Goal: Task Accomplishment & Management: Use online tool/utility

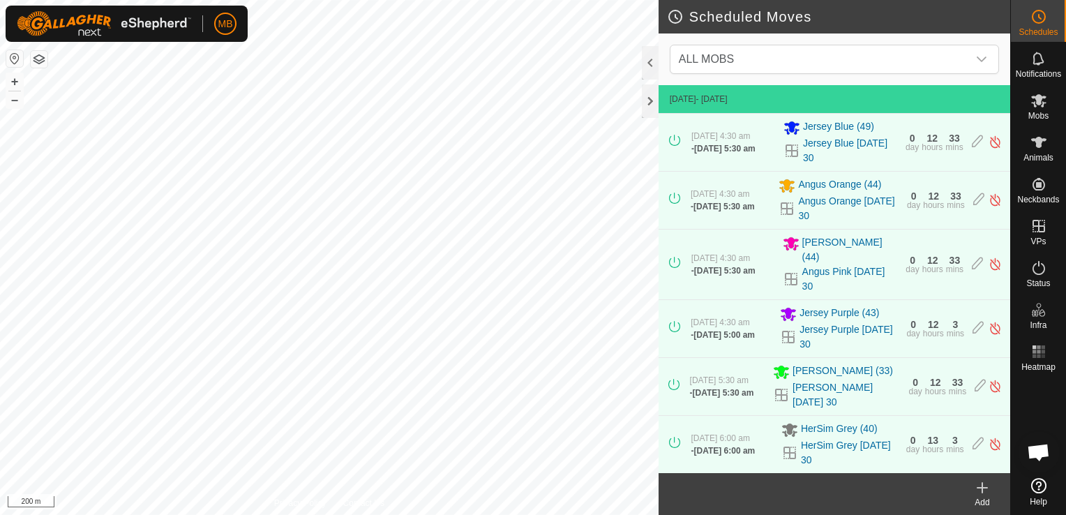
scroll to position [944, 0]
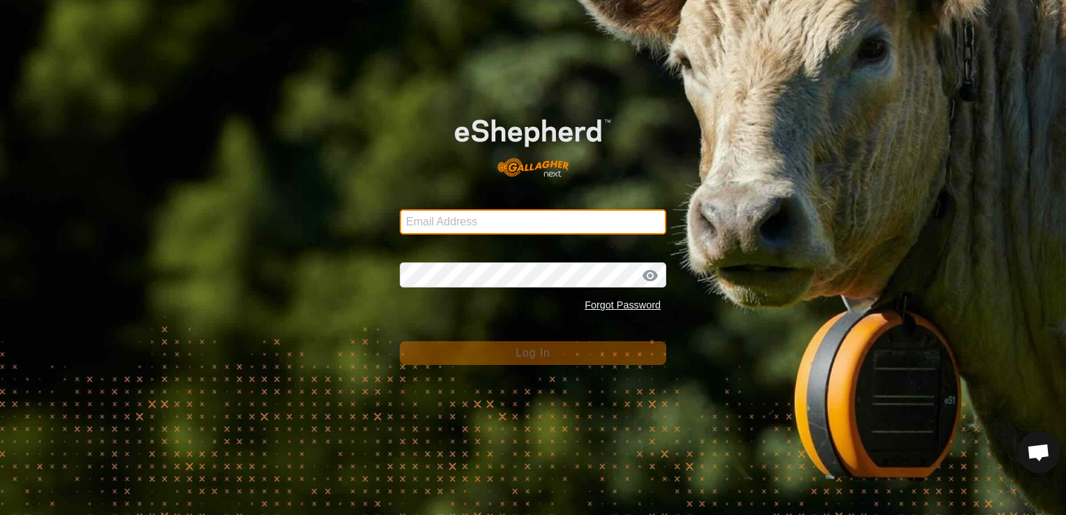
type input "[PERSON_NAME][EMAIL_ADDRESS][DOMAIN_NAME]"
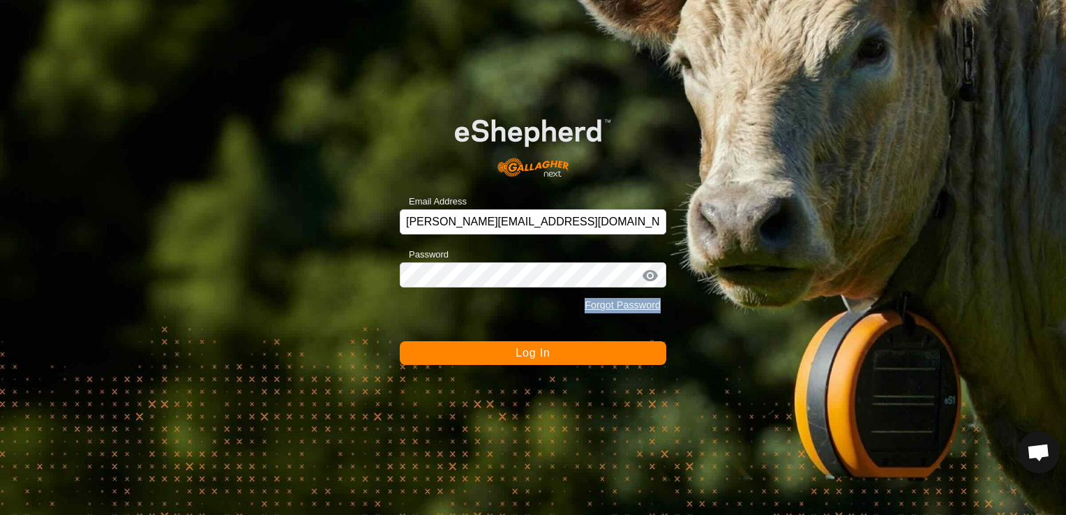
drag, startPoint x: 0, startPoint y: 0, endPoint x: 415, endPoint y: 357, distance: 547.3
click at [415, 357] on div "Email Address [PERSON_NAME][EMAIL_ADDRESS][DOMAIN_NAME] Password Forgot Passwor…" at bounding box center [533, 257] width 1066 height 515
click at [415, 357] on button "Log In" at bounding box center [533, 353] width 267 height 24
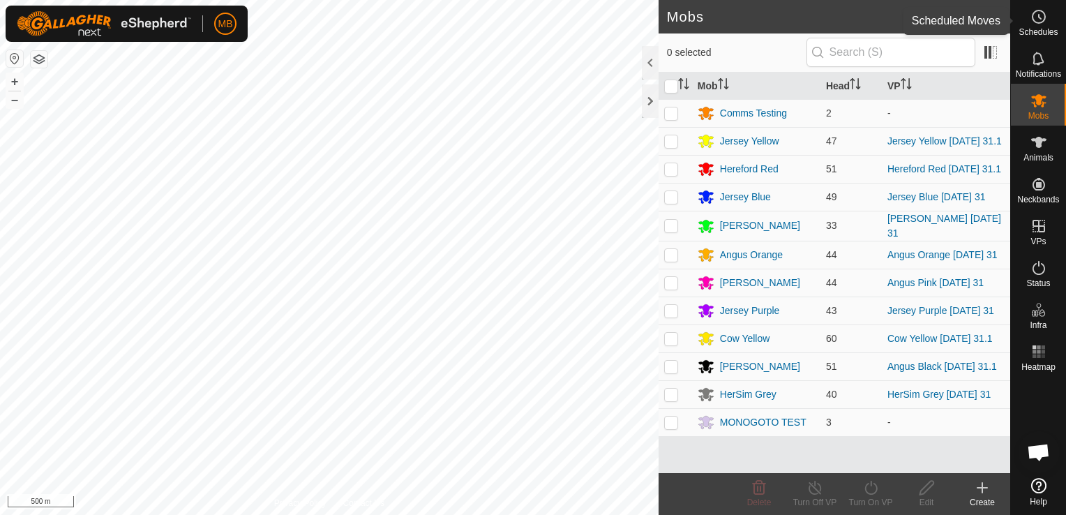
click at [1047, 28] on span "Schedules" at bounding box center [1038, 32] width 39 height 8
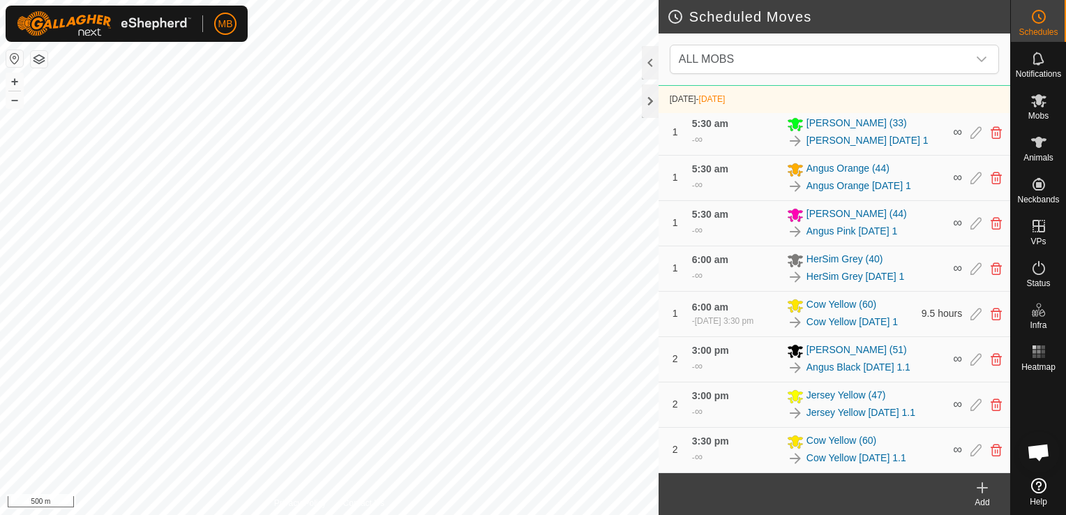
scroll to position [838, 0]
click at [14, 76] on button "+" at bounding box center [14, 81] width 17 height 17
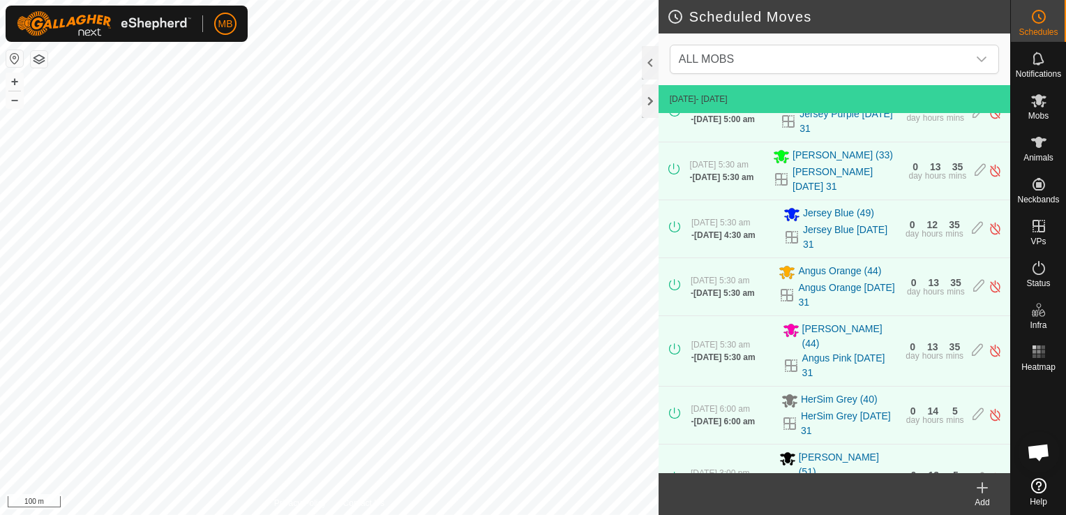
scroll to position [0, 0]
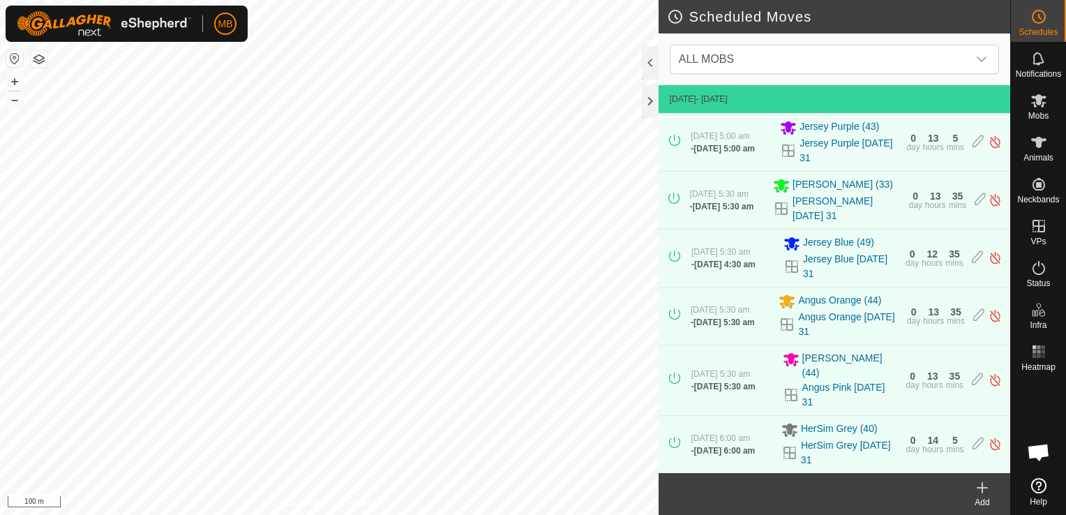
click at [1005, 66] on div "ALL MOBS" at bounding box center [835, 59] width 352 height 52
